Goal: Check status: Check status

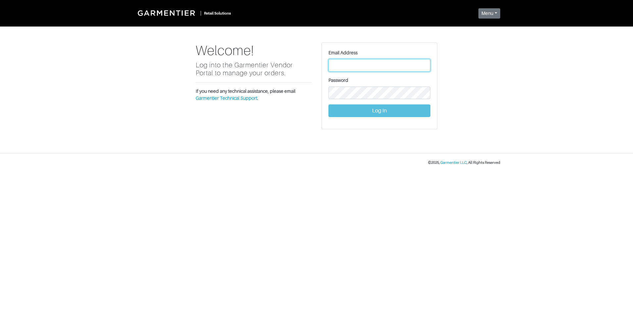
type input "Vince@garmentier.co"
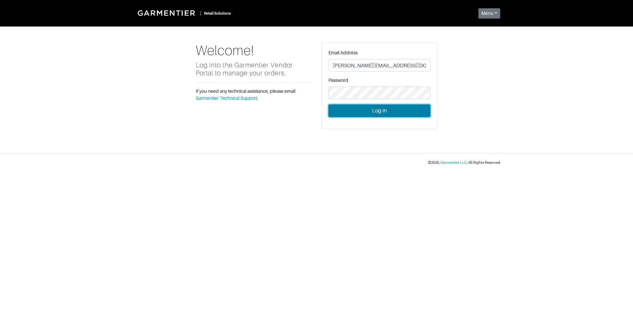
click at [385, 110] on button "Log In" at bounding box center [380, 110] width 102 height 13
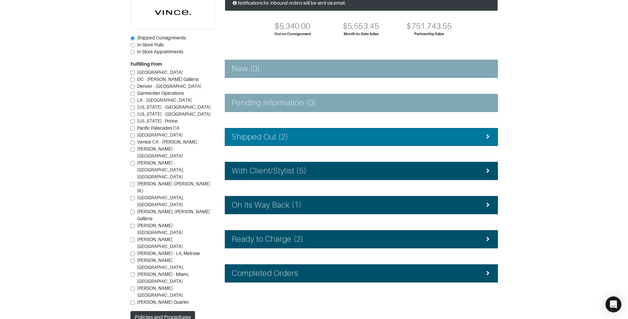
scroll to position [59, 0]
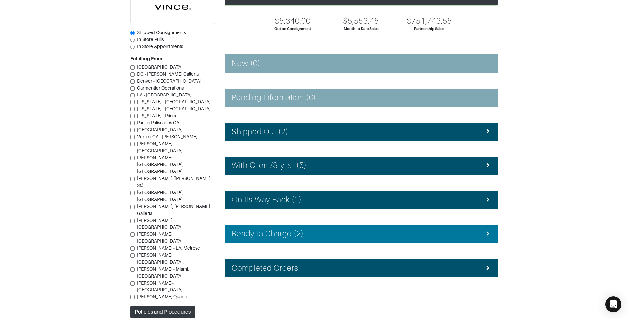
click at [356, 232] on div "Ready to Charge (2)" at bounding box center [361, 234] width 259 height 10
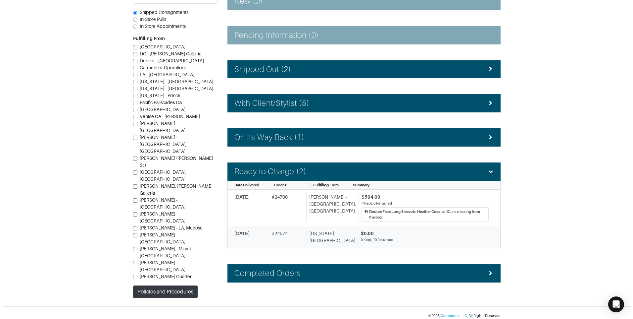
scroll to position [126, 0]
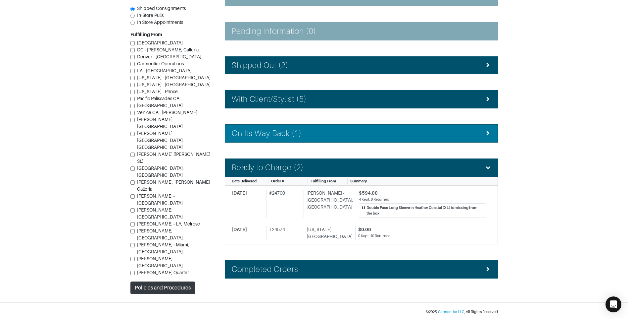
click at [341, 133] on div "On Its Way Back (1)" at bounding box center [361, 133] width 259 height 10
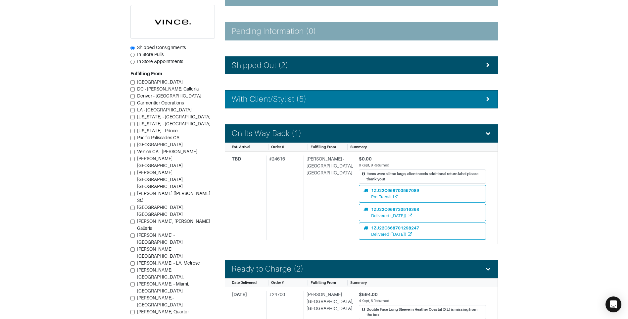
click at [328, 101] on div "With Client/Stylist (5)" at bounding box center [361, 99] width 259 height 10
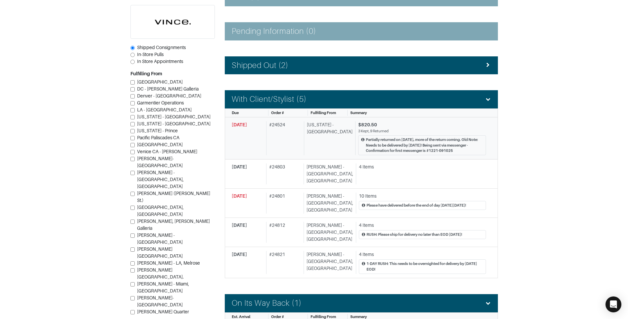
click at [271, 145] on div "# 24524" at bounding box center [283, 138] width 35 height 34
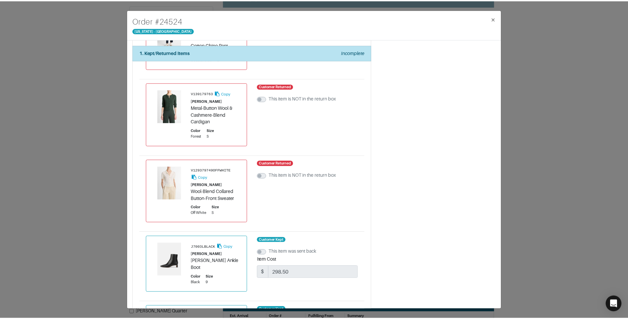
scroll to position [403, 0]
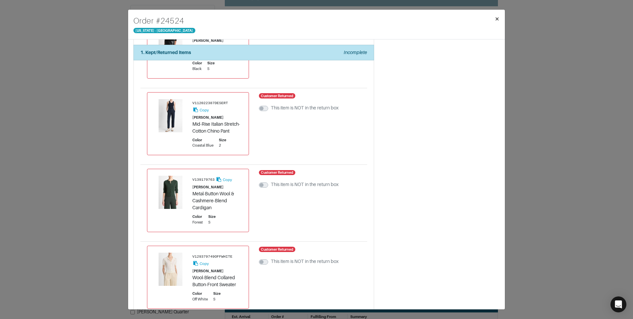
click at [496, 21] on span "×" at bounding box center [497, 18] width 5 height 9
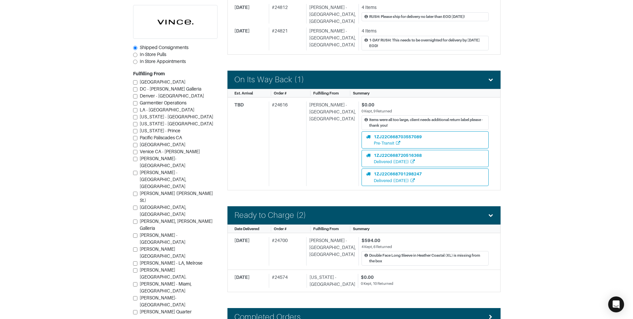
scroll to position [357, 0]
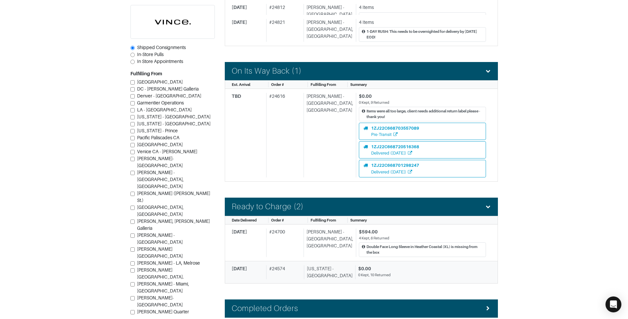
click at [300, 265] on div "# 24574" at bounding box center [283, 272] width 35 height 14
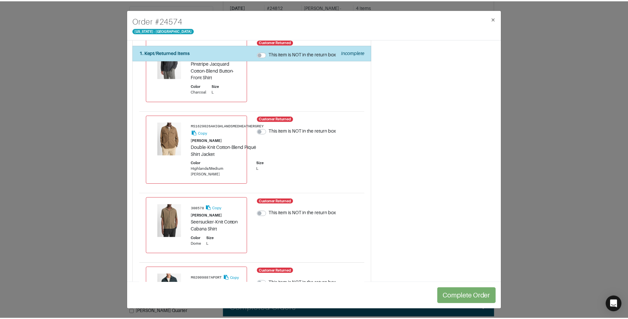
scroll to position [455, 0]
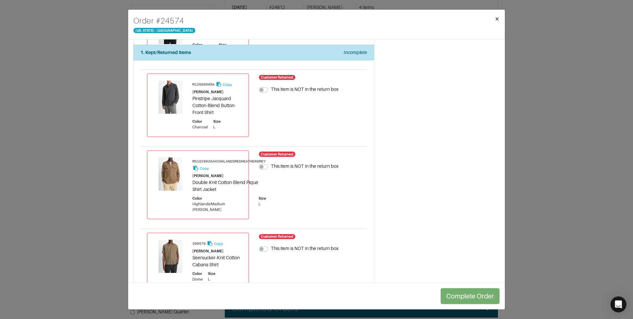
click at [497, 17] on span "×" at bounding box center [497, 18] width 5 height 9
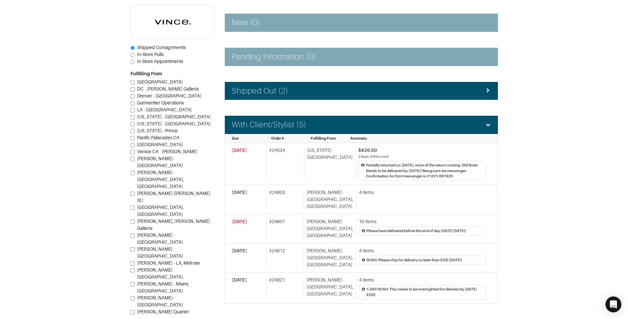
scroll to position [85, 0]
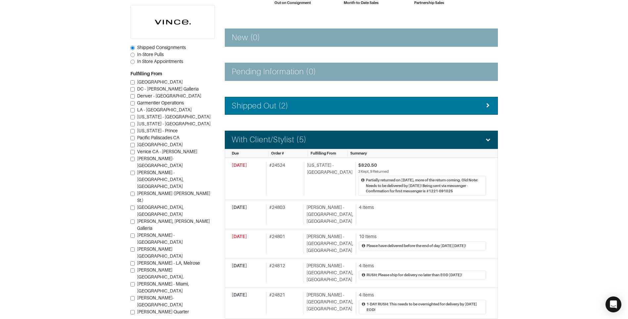
click at [338, 104] on div "Shipped Out (2)" at bounding box center [361, 106] width 259 height 10
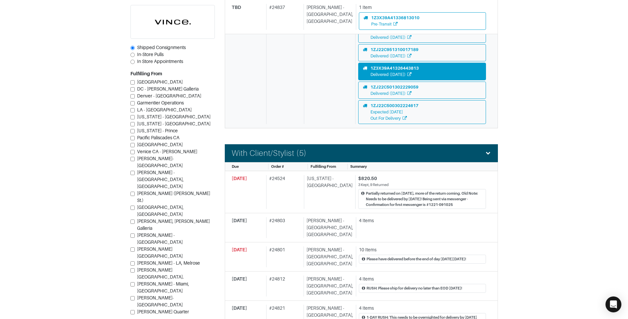
scroll to position [184, 0]
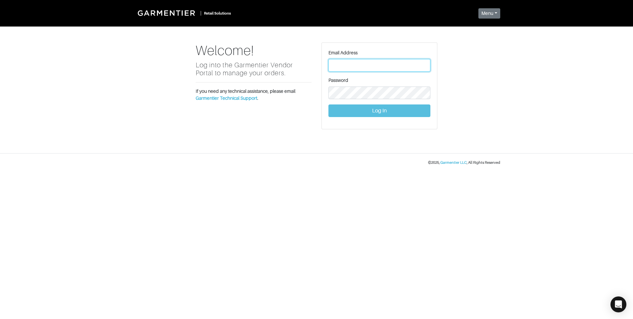
type input "Vince@garmentier.co"
click at [373, 111] on button "Log In" at bounding box center [380, 110] width 102 height 13
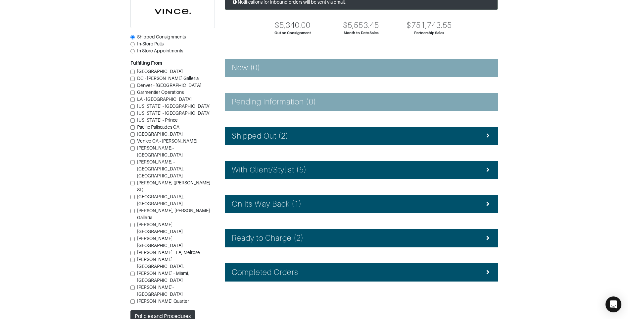
scroll to position [59, 0]
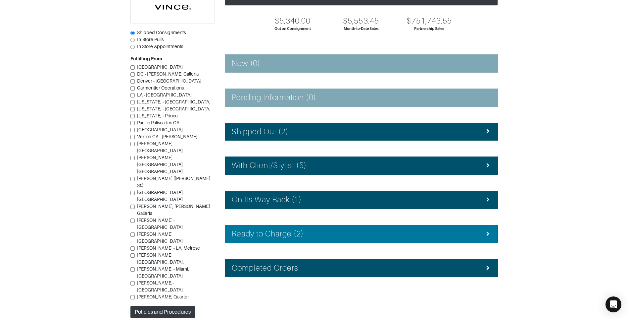
click at [366, 238] on li "Ready to Charge (2)" at bounding box center [361, 234] width 273 height 18
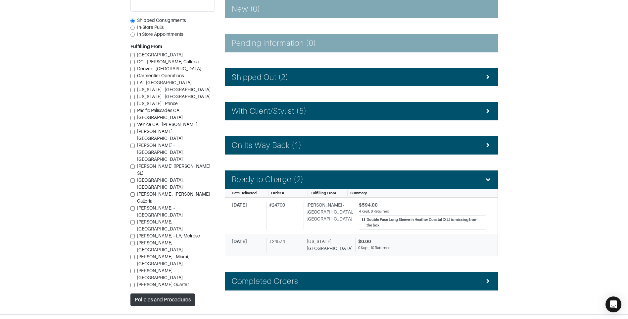
scroll to position [126, 0]
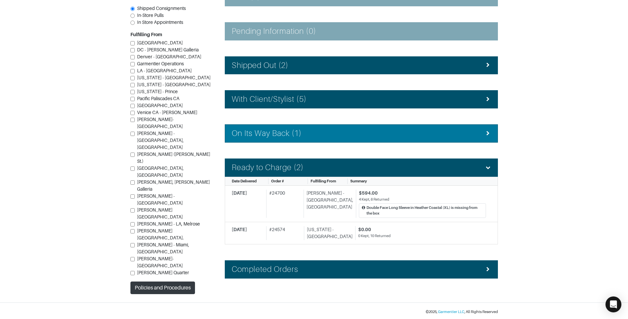
click at [329, 132] on div "On Its Way Back (1)" at bounding box center [361, 133] width 259 height 10
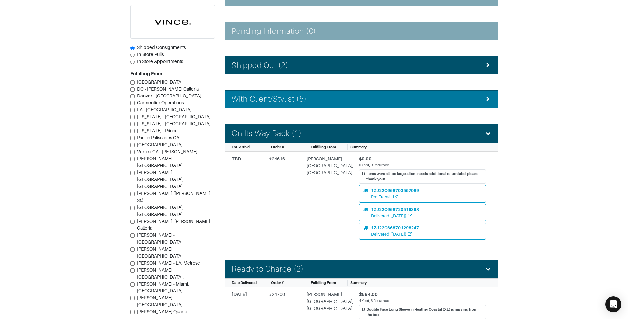
click at [327, 100] on div "With Client/Stylist (5)" at bounding box center [361, 99] width 259 height 10
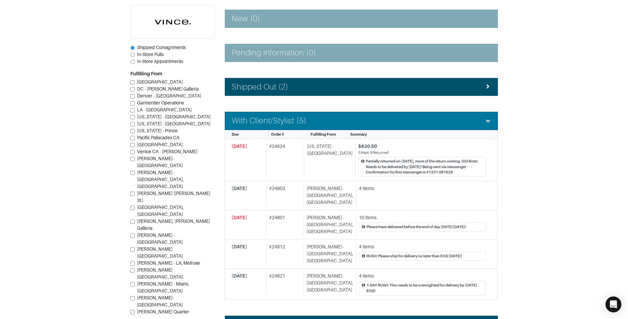
scroll to position [92, 0]
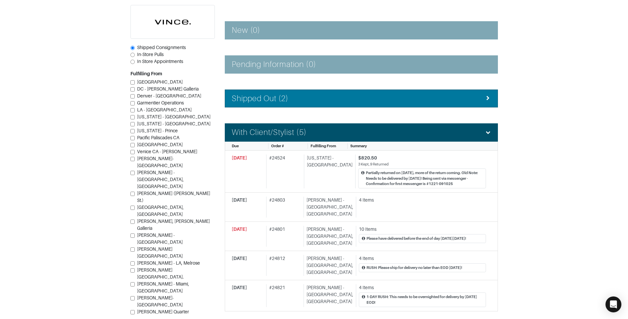
click at [329, 104] on li "Shipped Out (2)" at bounding box center [361, 98] width 273 height 18
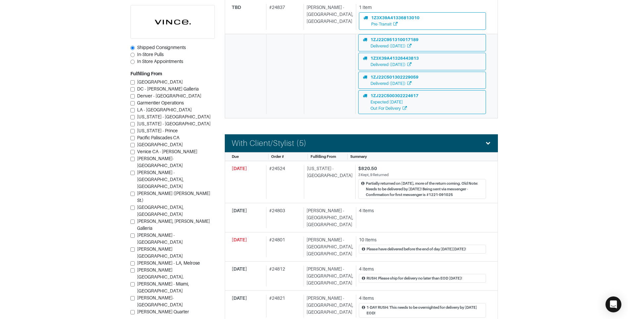
scroll to position [291, 0]
